Goal: Task Accomplishment & Management: Use online tool/utility

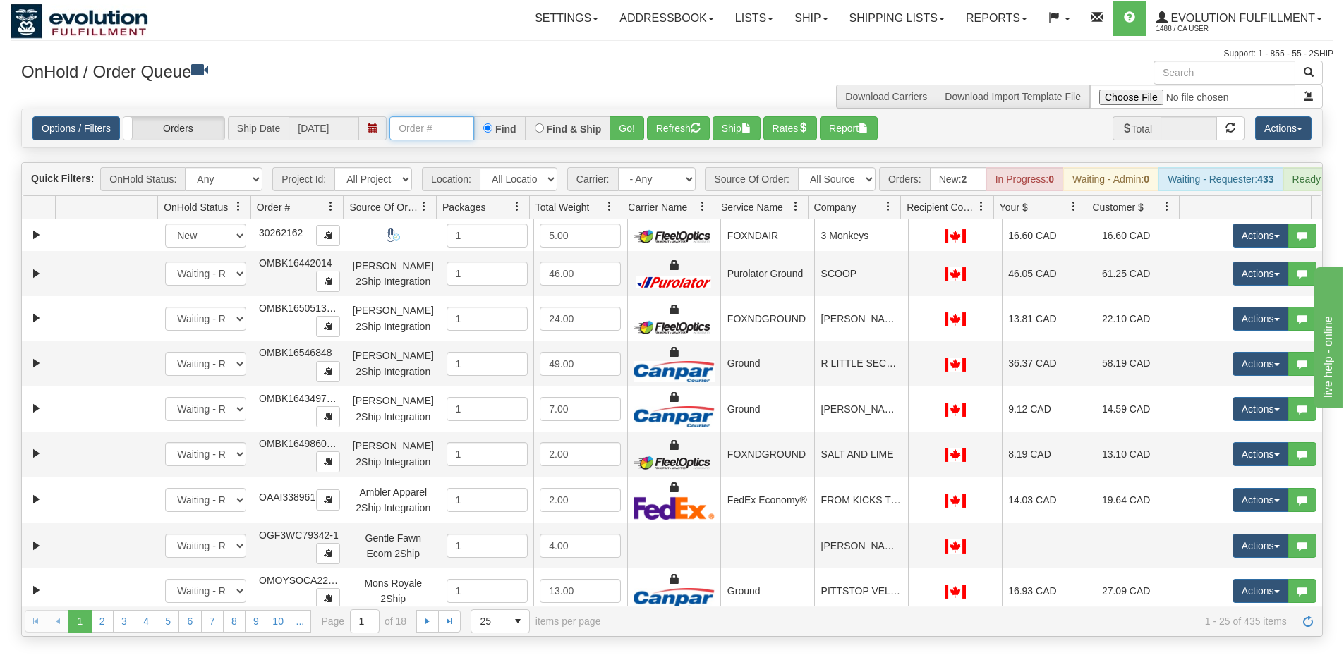
click at [416, 130] on input "text" at bounding box center [431, 128] width 85 height 24
type input "OAAIW5961-1"
click at [627, 129] on button "Go!" at bounding box center [626, 128] width 35 height 24
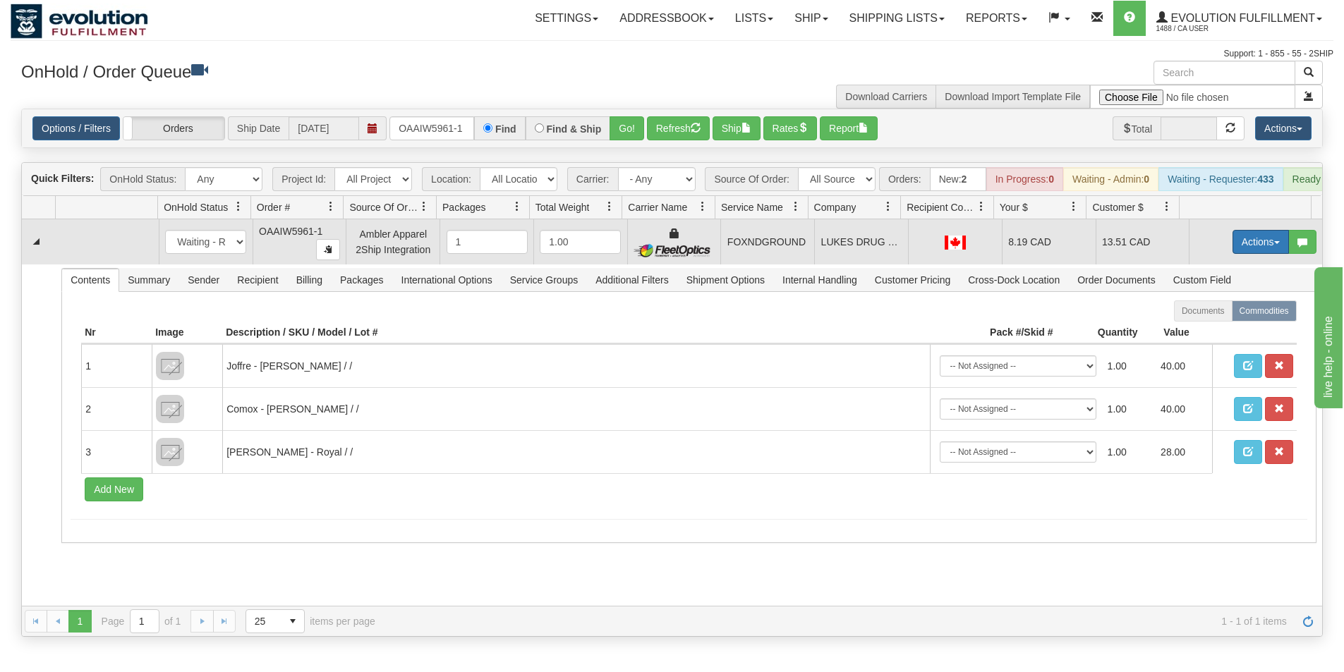
click at [1237, 254] on button "Actions" at bounding box center [1260, 242] width 56 height 24
click at [1200, 329] on span "Ship" at bounding box center [1204, 323] width 30 height 11
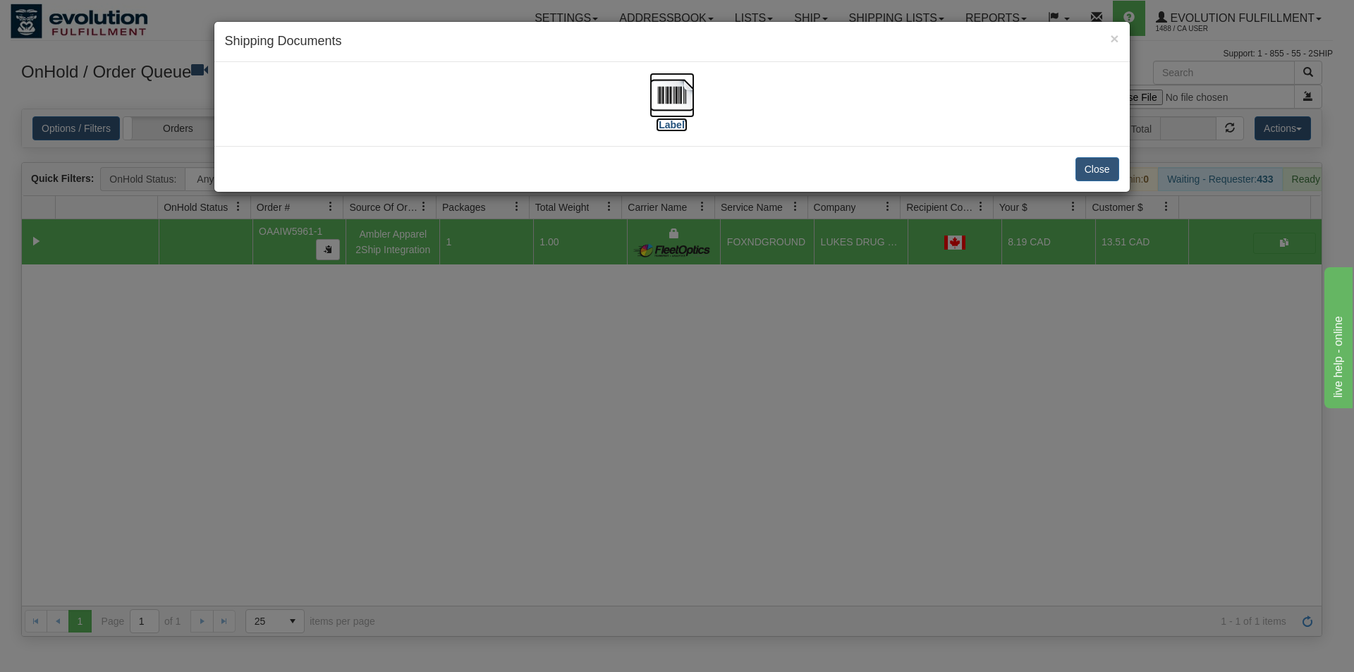
click at [668, 89] on img at bounding box center [672, 95] width 45 height 45
click at [597, 405] on div "× Shipping Documents [Label] Close" at bounding box center [677, 336] width 1354 height 672
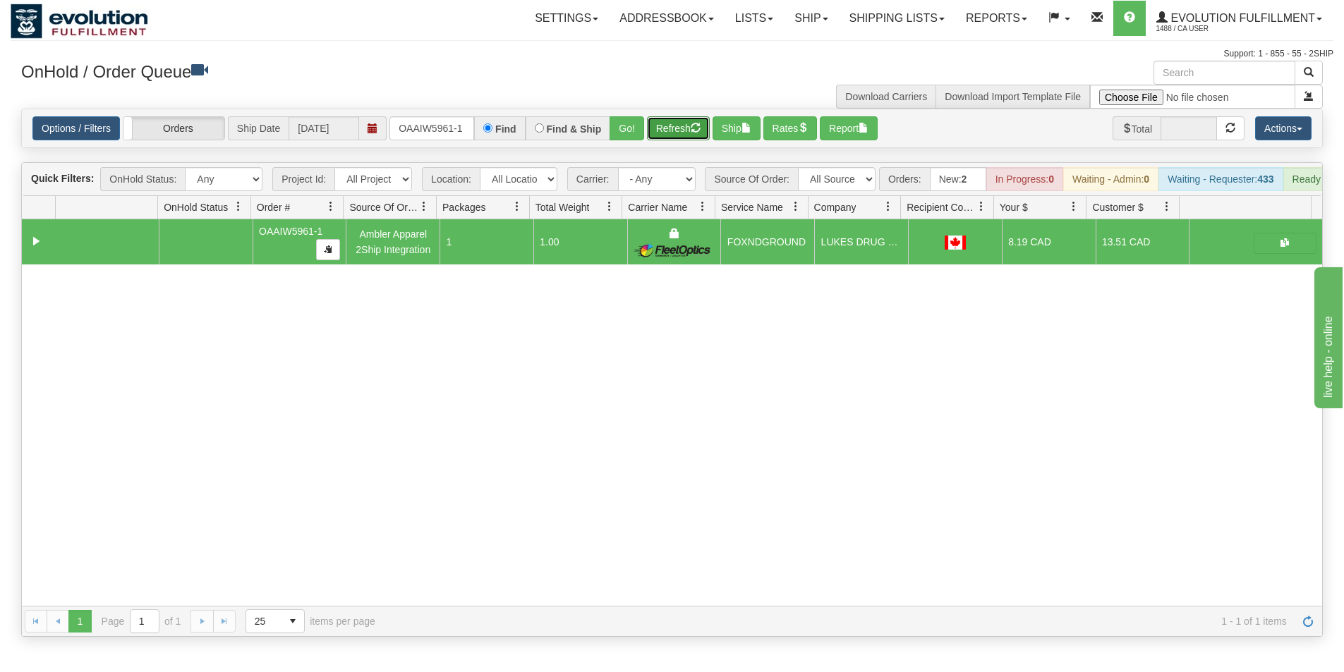
click at [667, 135] on button "Refresh" at bounding box center [678, 128] width 63 height 24
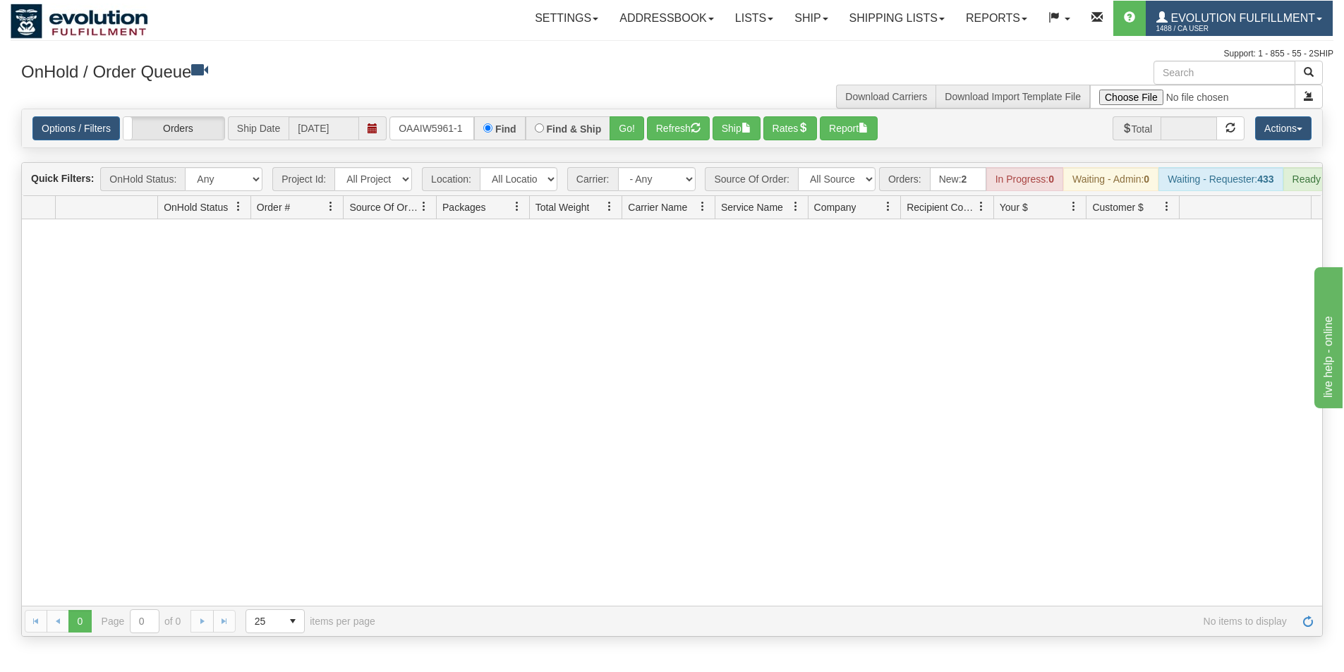
click at [1221, 25] on span "1488 / CA User" at bounding box center [1209, 29] width 106 height 14
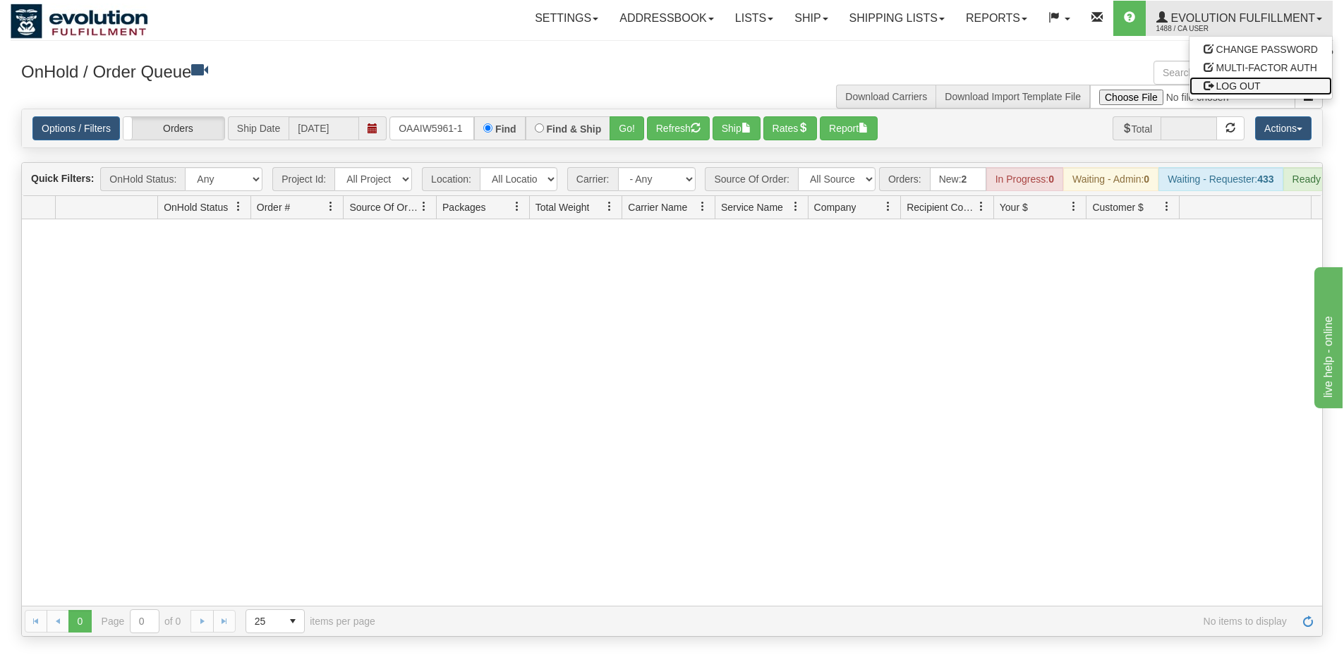
click at [1233, 89] on span "LOG OUT" at bounding box center [1238, 85] width 44 height 11
